Goal: Information Seeking & Learning: Learn about a topic

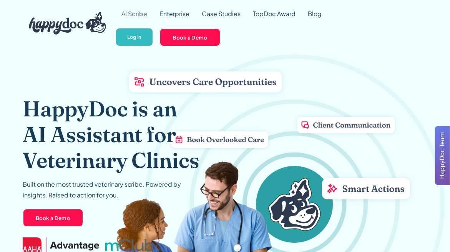
click at [137, 12] on link "AI Scribe" at bounding box center [134, 14] width 38 height 28
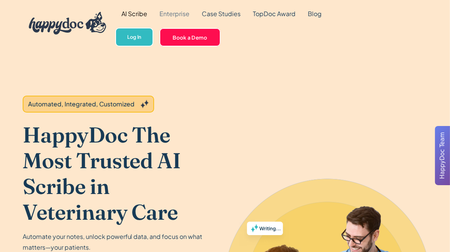
click at [178, 13] on link "Enterprise" at bounding box center [174, 14] width 42 height 28
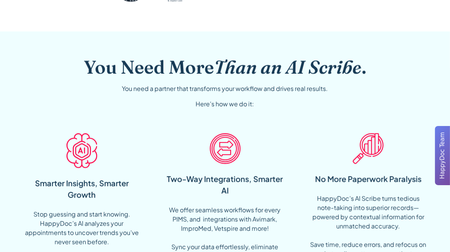
scroll to position [210, 0]
